Goal: Find specific page/section

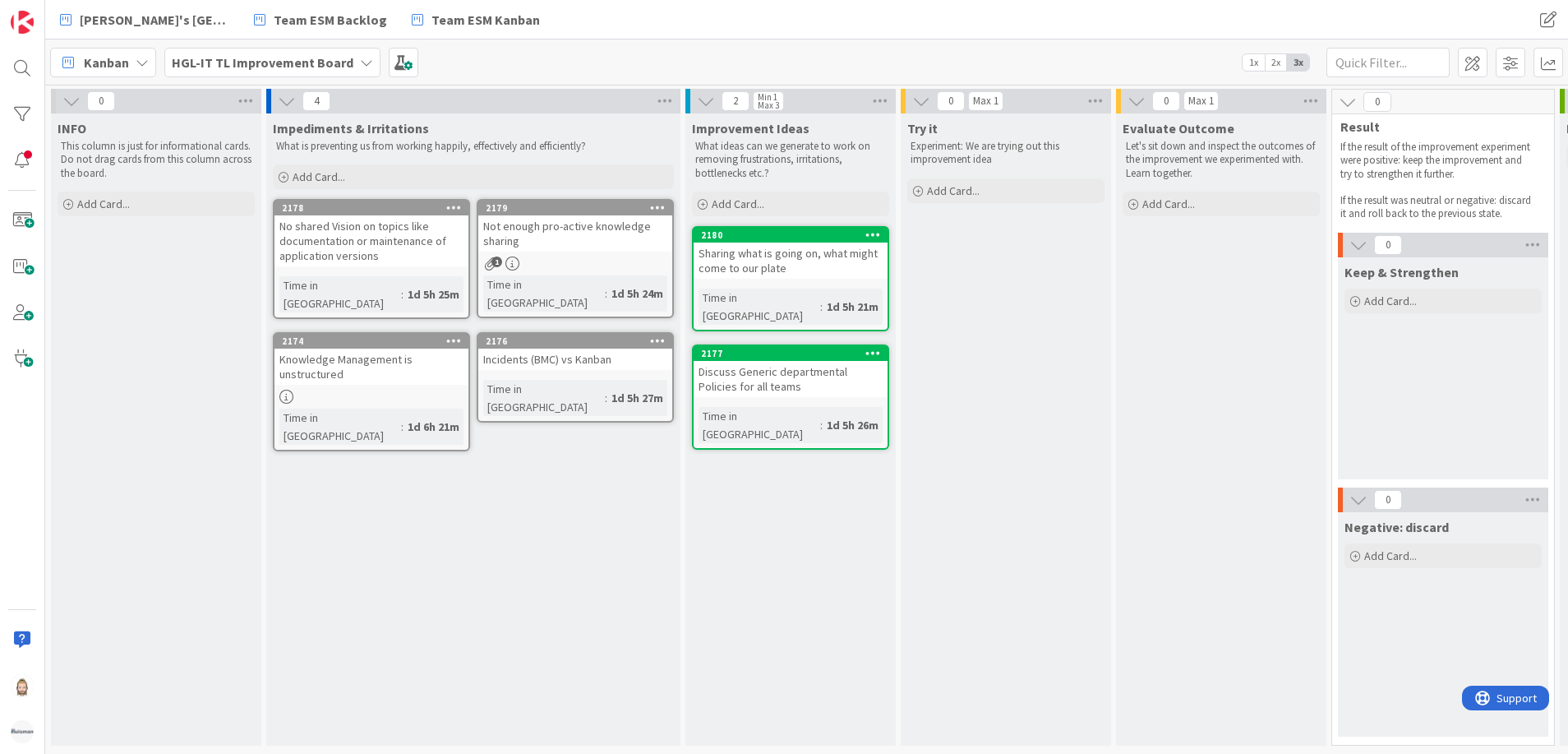
click at [256, 64] on b "HGL-IT TL Improvement Board" at bounding box center [262, 63] width 182 height 17
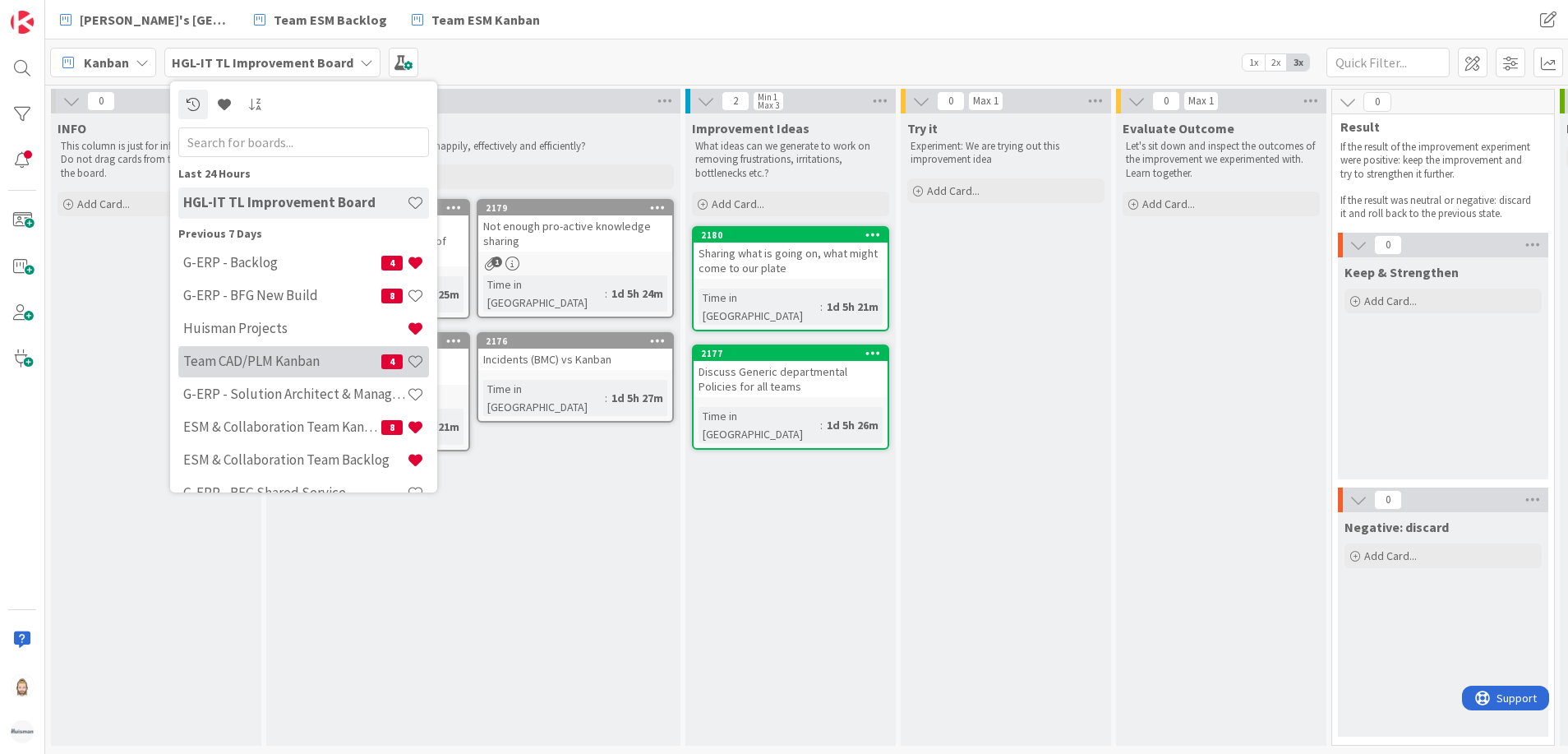
click at [287, 359] on h4 "Team CAD/PLM Kanban" at bounding box center [282, 361] width 198 height 17
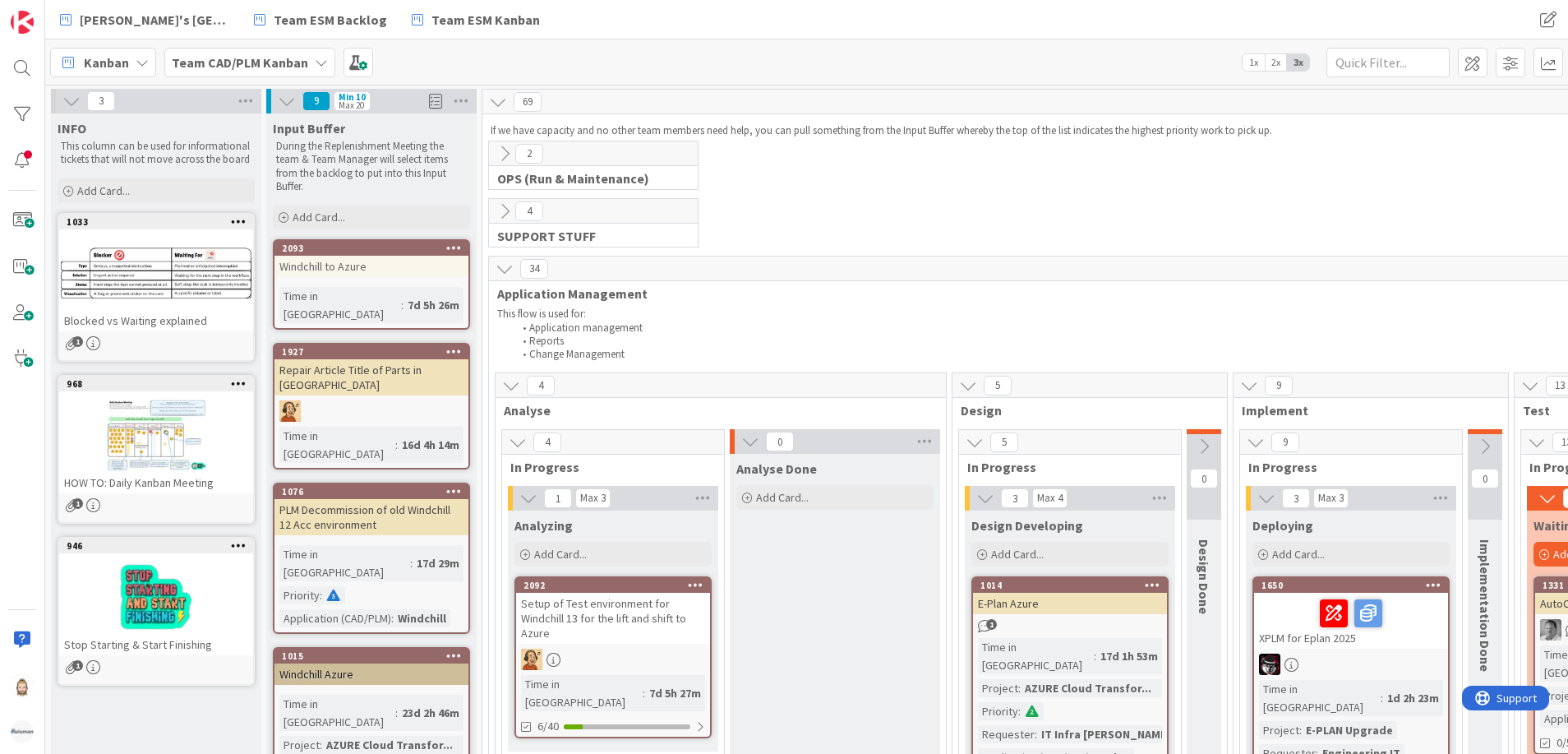
click at [1256, 70] on span "1x" at bounding box center [1253, 63] width 22 height 17
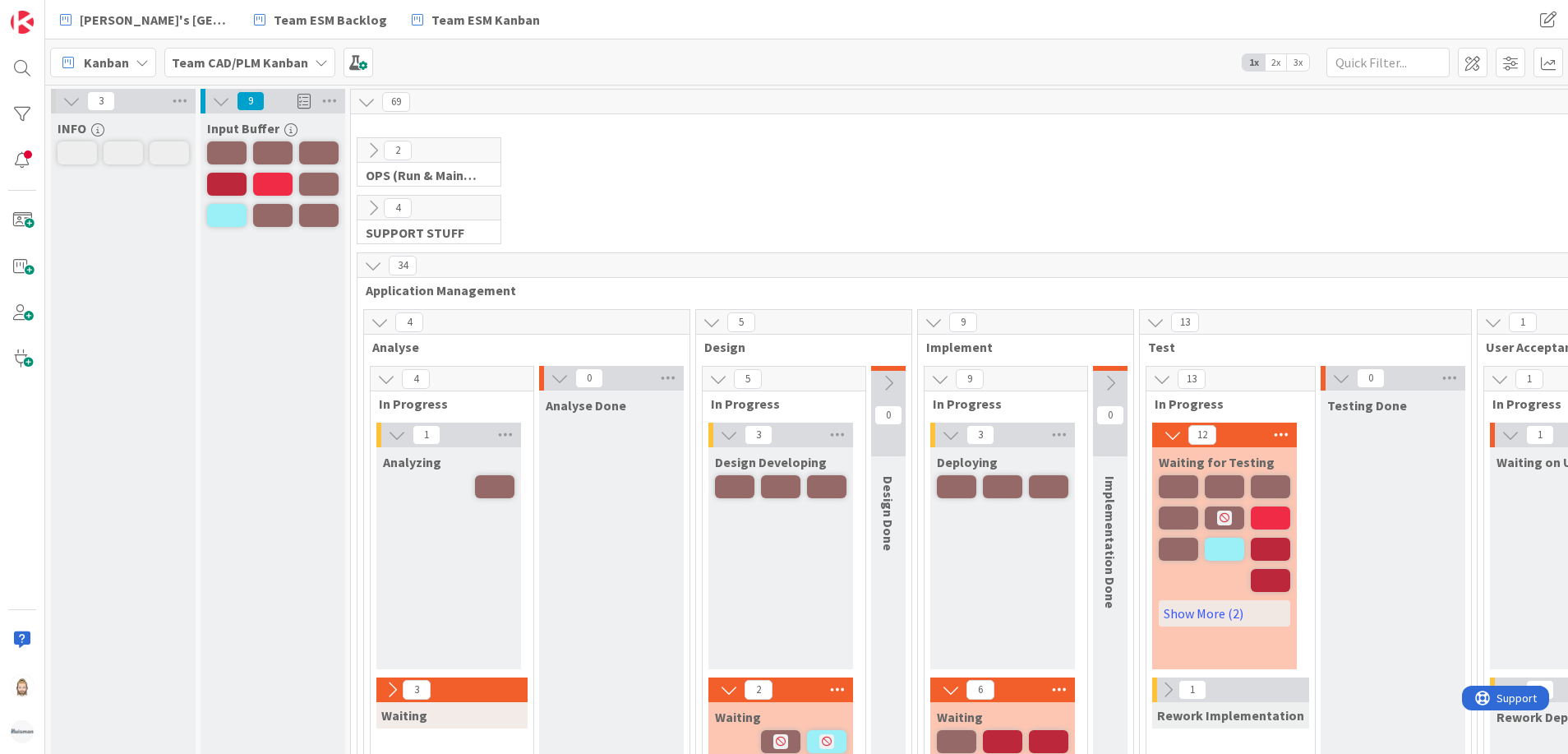
click at [376, 153] on icon at bounding box center [373, 150] width 18 height 18
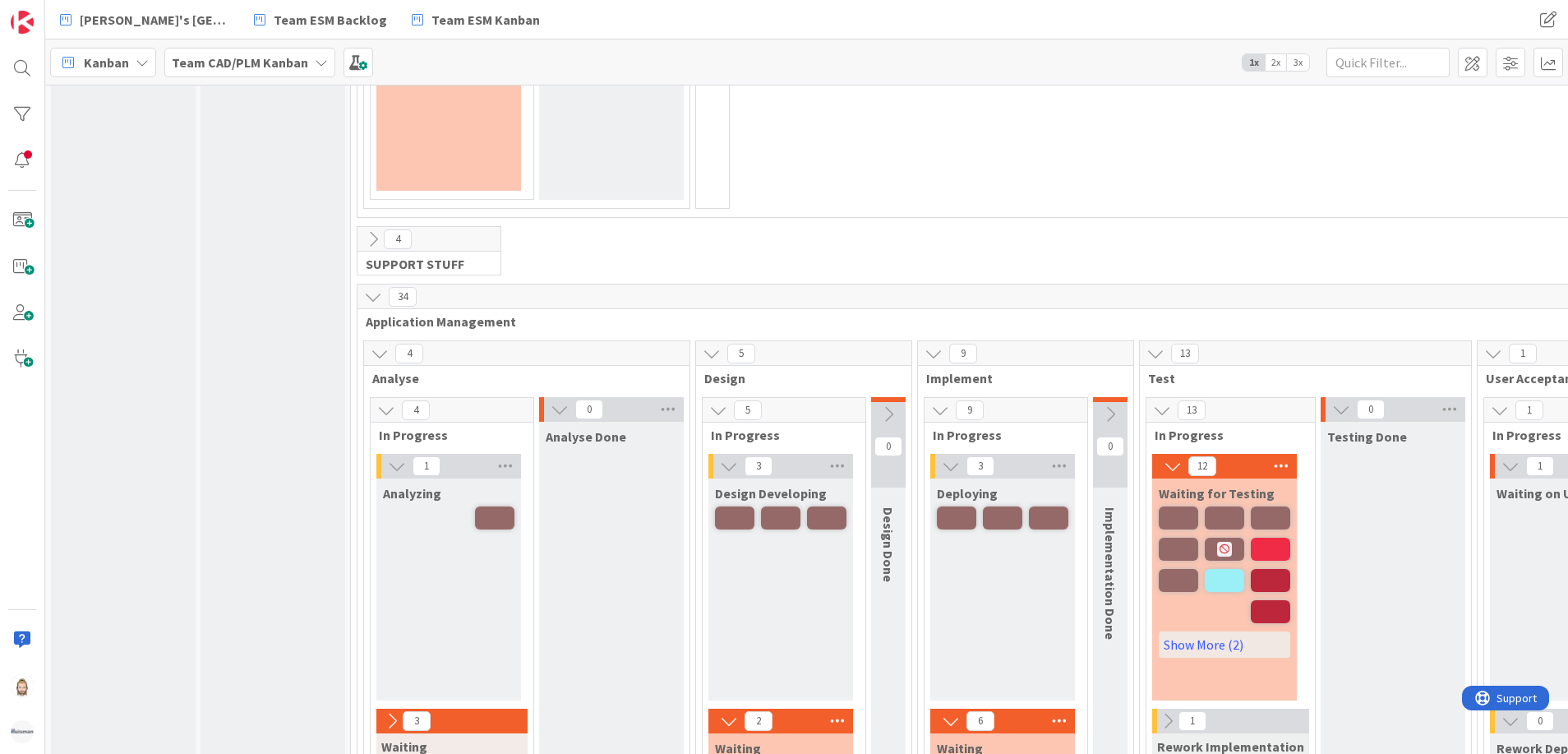
scroll to position [739, 0]
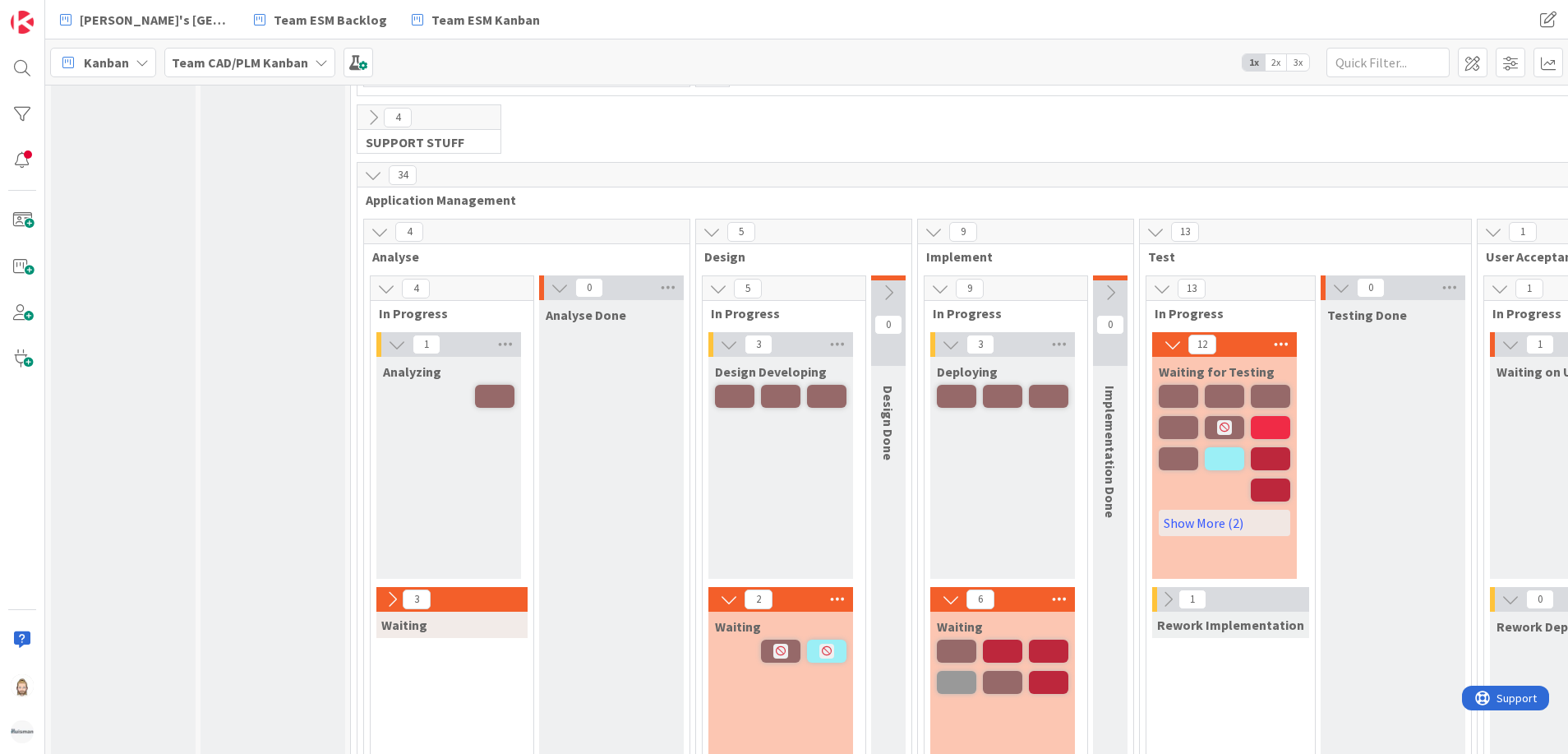
click at [371, 119] on icon at bounding box center [373, 118] width 18 height 18
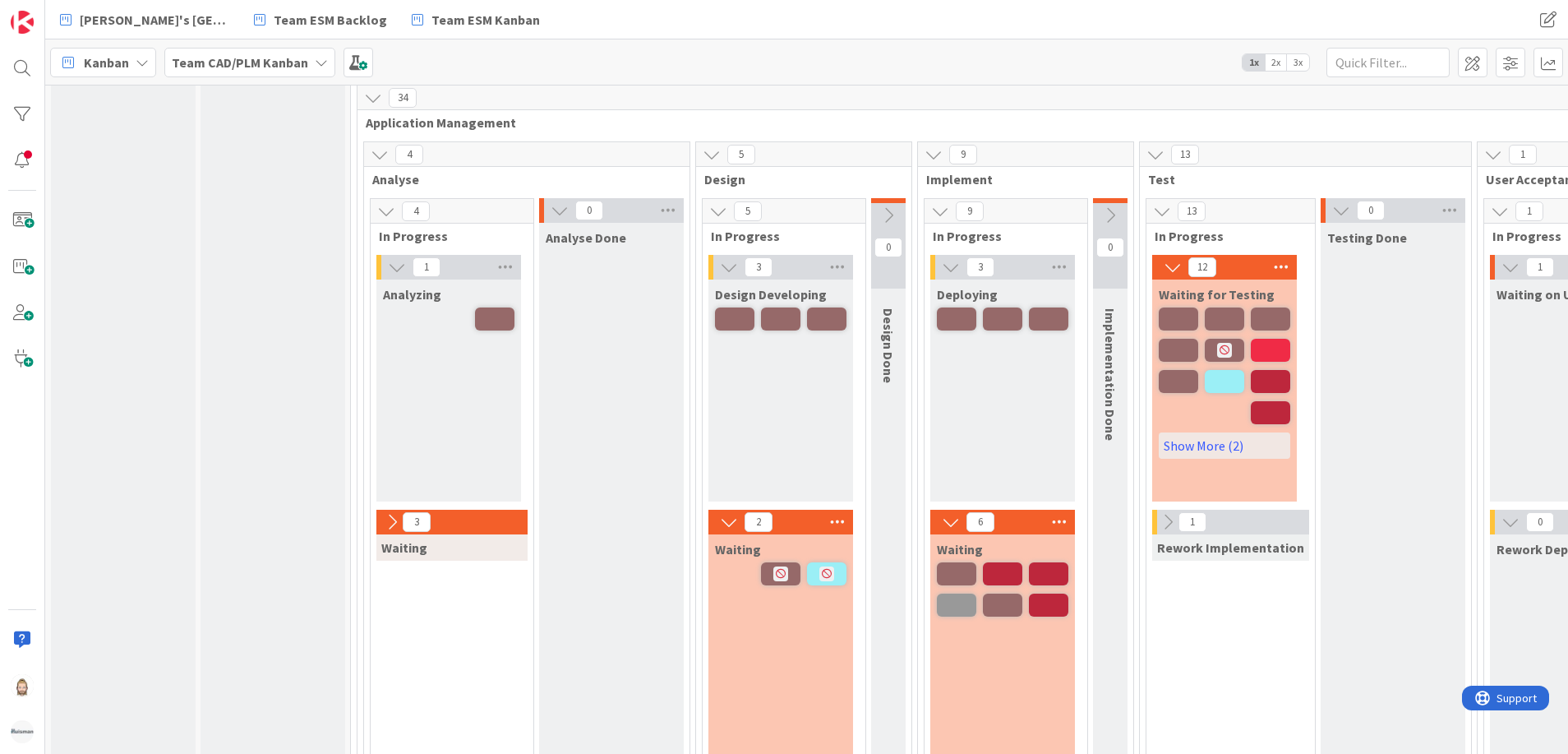
scroll to position [1233, 0]
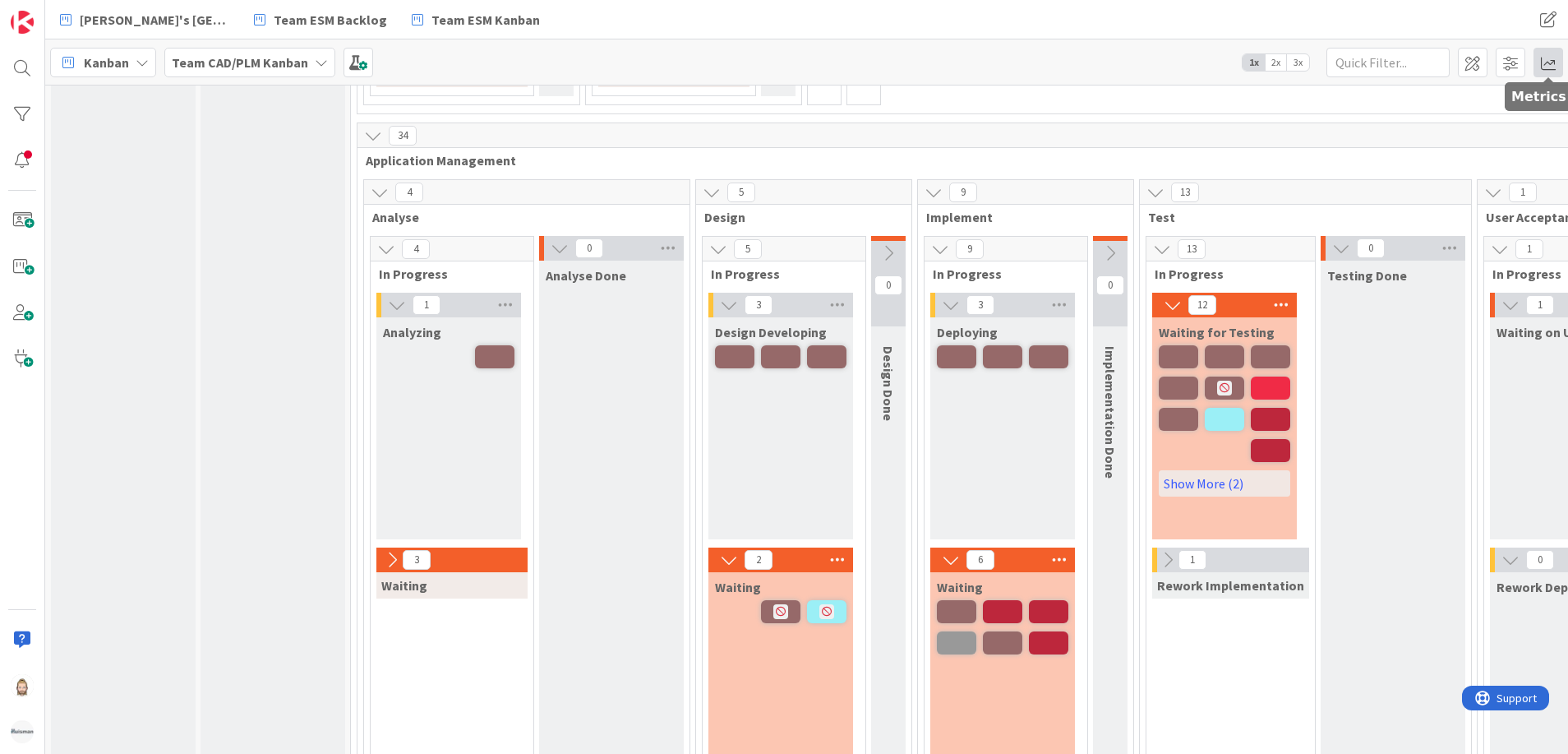
click at [1551, 53] on span at bounding box center [1549, 63] width 30 height 30
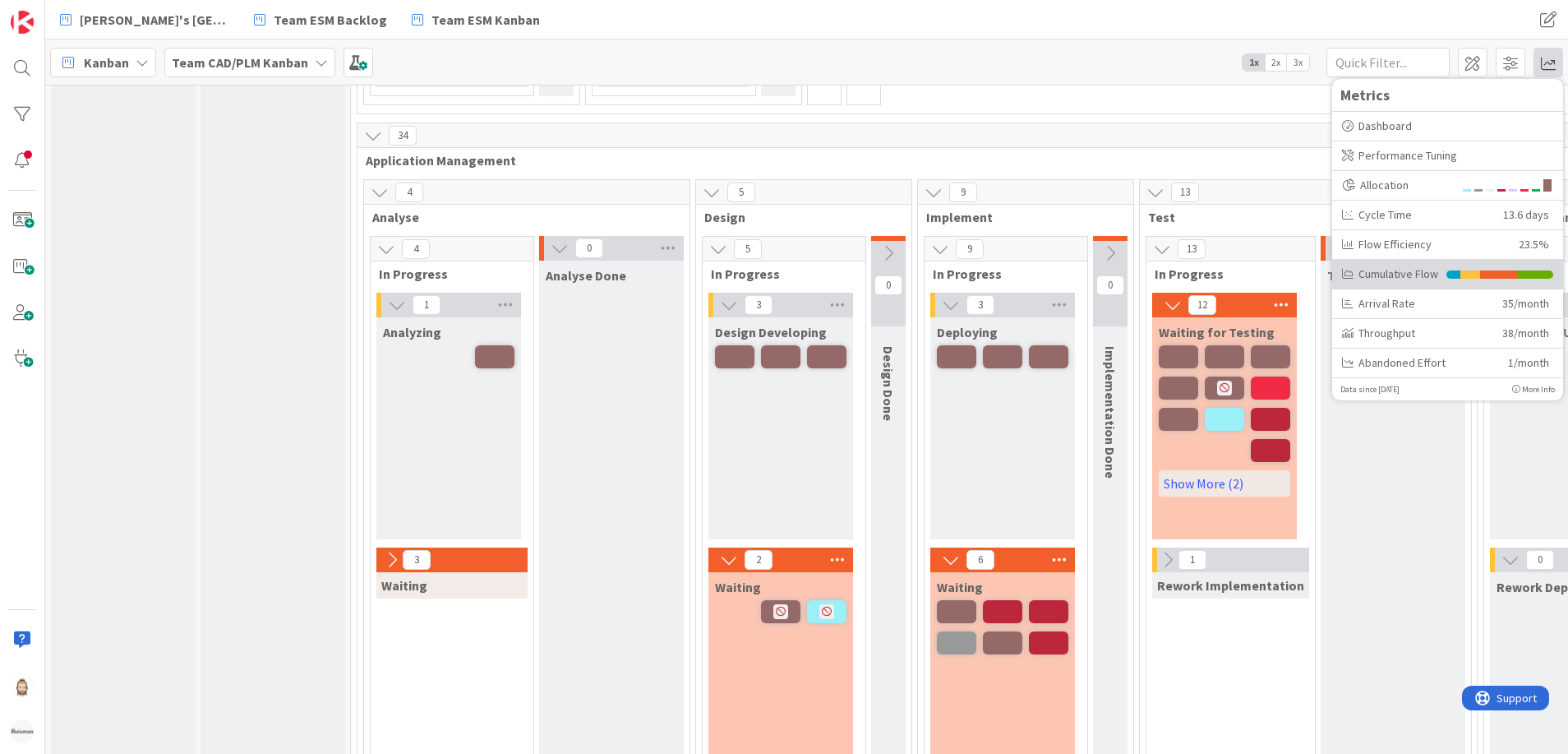
click at [1395, 266] on div "Cumulative Flow" at bounding box center [1390, 274] width 96 height 18
